Goal: Task Accomplishment & Management: Use online tool/utility

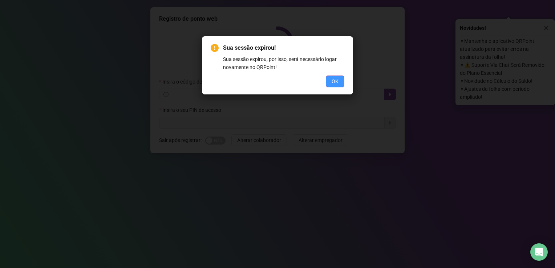
click at [332, 84] on span "OK" at bounding box center [335, 81] width 7 height 8
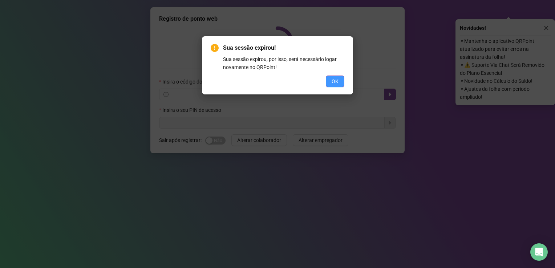
click at [335, 76] on button "OK" at bounding box center [335, 82] width 19 height 12
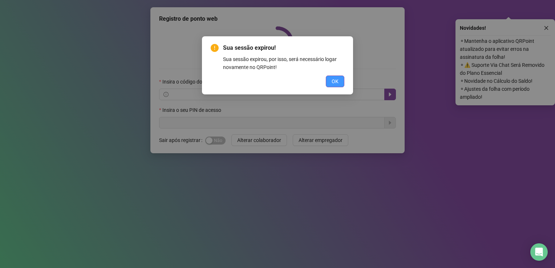
click at [336, 82] on span "OK" at bounding box center [335, 81] width 7 height 8
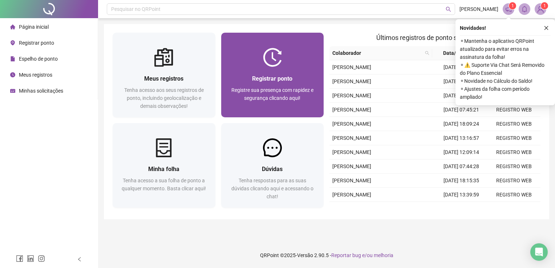
click at [280, 63] on img at bounding box center [272, 57] width 19 height 19
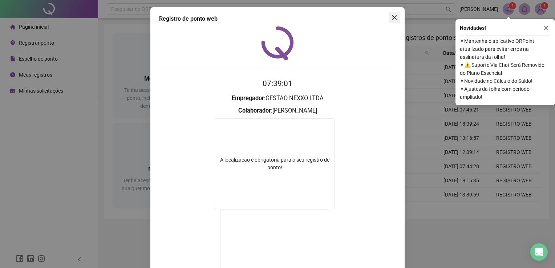
click at [395, 13] on button "Close" at bounding box center [395, 18] width 12 height 12
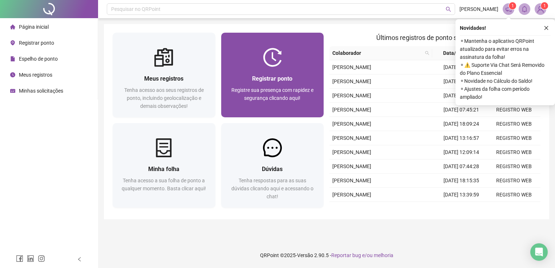
click at [288, 88] on span "Registre sua presença com rapidez e segurança clicando aqui!" at bounding box center [272, 94] width 82 height 14
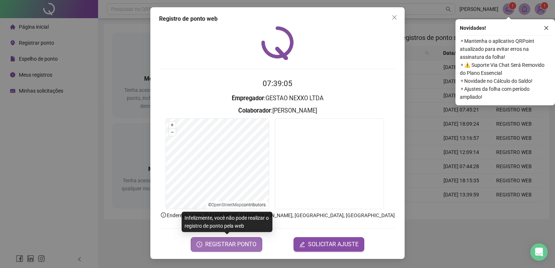
click at [232, 243] on span "REGISTRAR PONTO" at bounding box center [230, 244] width 51 height 9
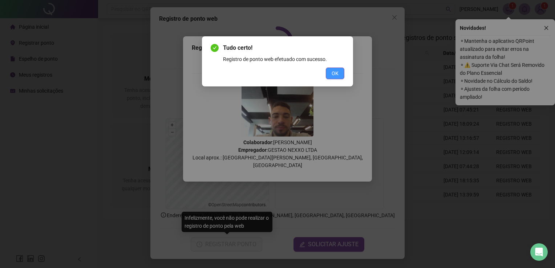
click at [340, 71] on button "OK" at bounding box center [335, 74] width 19 height 12
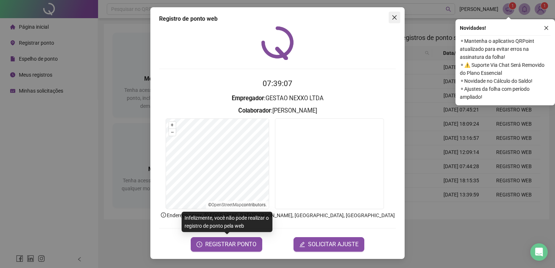
click at [392, 20] on icon "close" at bounding box center [395, 18] width 6 height 6
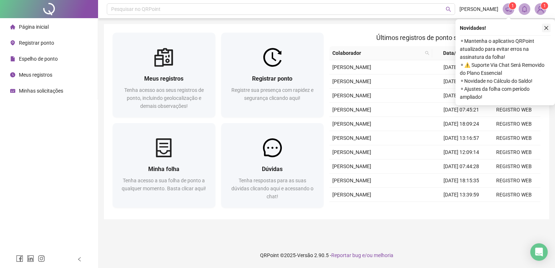
click at [543, 30] on button "button" at bounding box center [546, 28] width 9 height 9
